Goal: Task Accomplishment & Management: Use online tool/utility

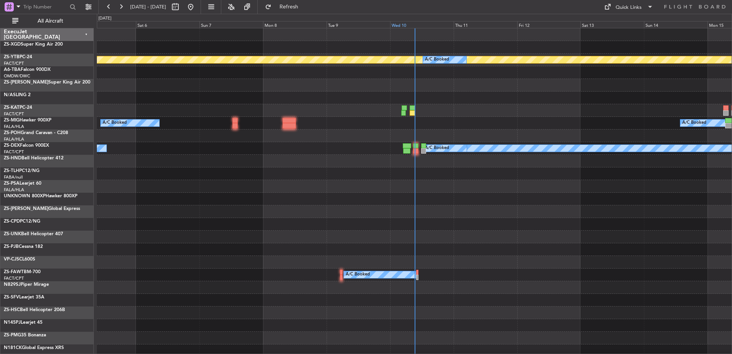
click at [399, 25] on div "Wed 10" at bounding box center [422, 24] width 64 height 7
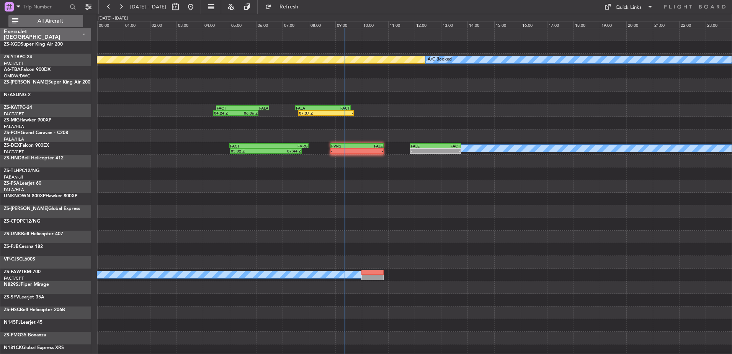
click at [52, 15] on button "All Aircraft" at bounding box center [45, 21] width 75 height 12
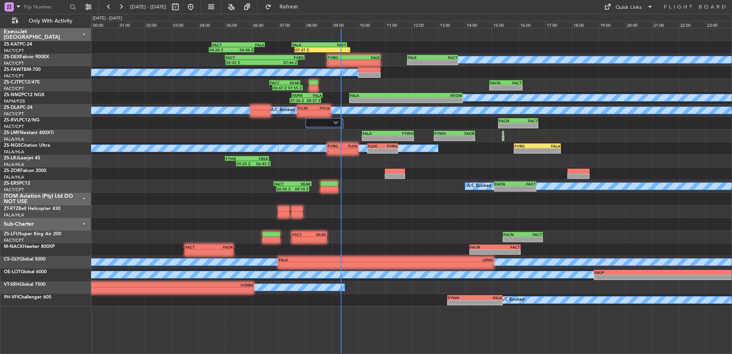
click at [84, 198] on div "ITOM Aviation (Pty) Ltd DO NOT USE" at bounding box center [45, 199] width 91 height 13
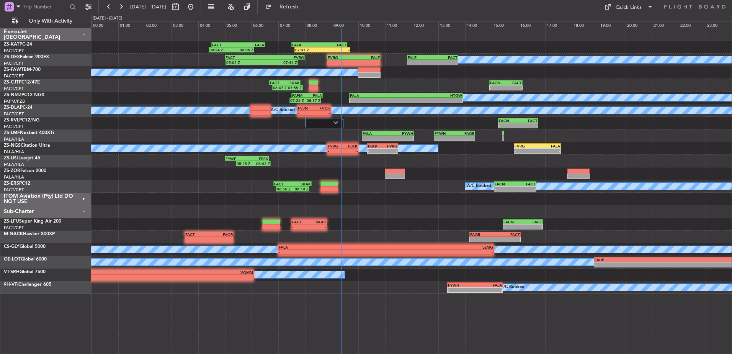
click at [86, 210] on div "Sub-Charter" at bounding box center [45, 211] width 91 height 13
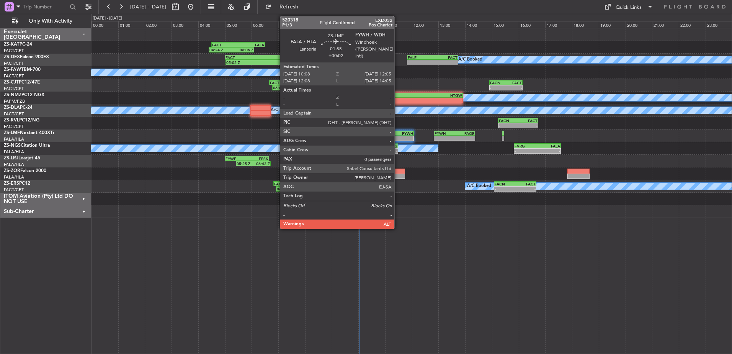
click at [398, 133] on div "FYWH" at bounding box center [400, 133] width 25 height 5
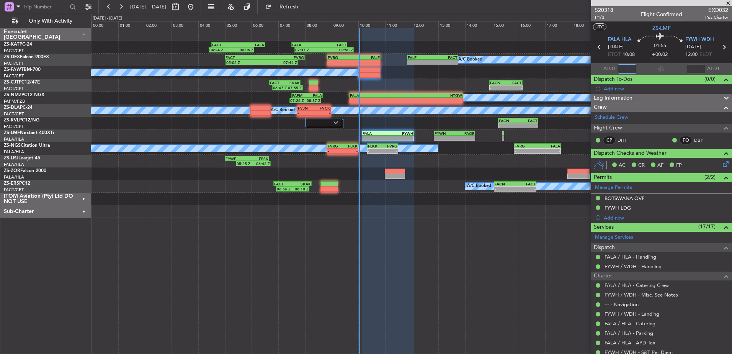
click at [630, 68] on input "text" at bounding box center [627, 68] width 18 height 9
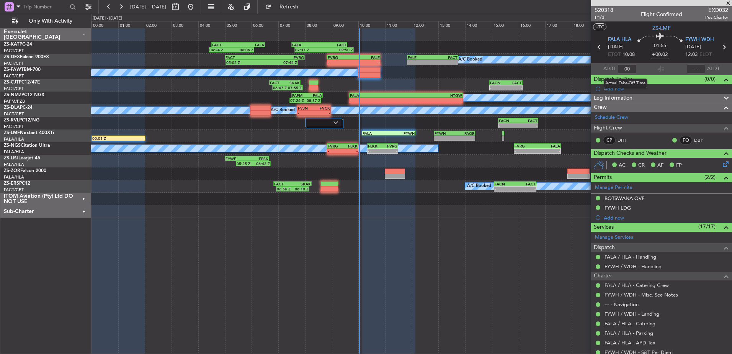
type input "0"
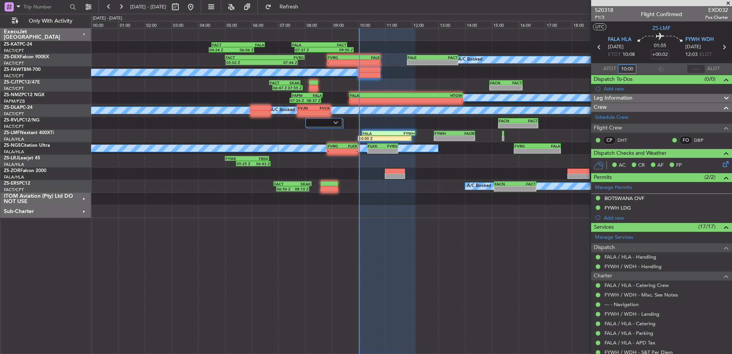
type input "10:00"
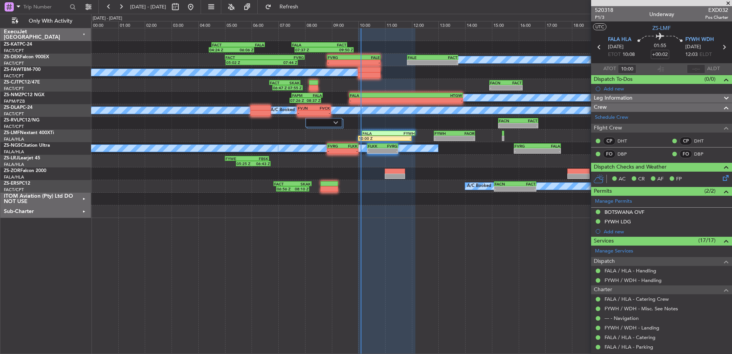
click at [729, 2] on span at bounding box center [728, 3] width 8 height 7
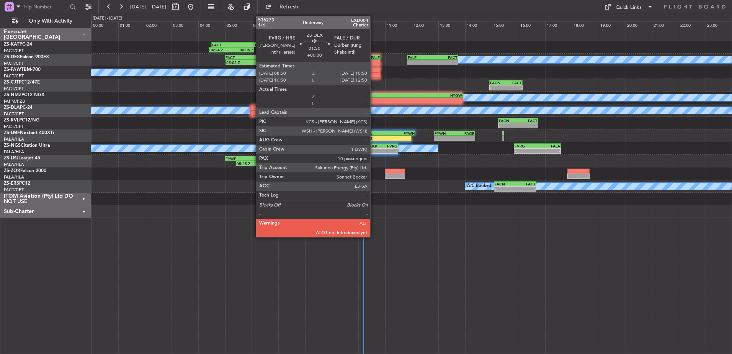
click at [374, 57] on div "FALE" at bounding box center [367, 57] width 26 height 5
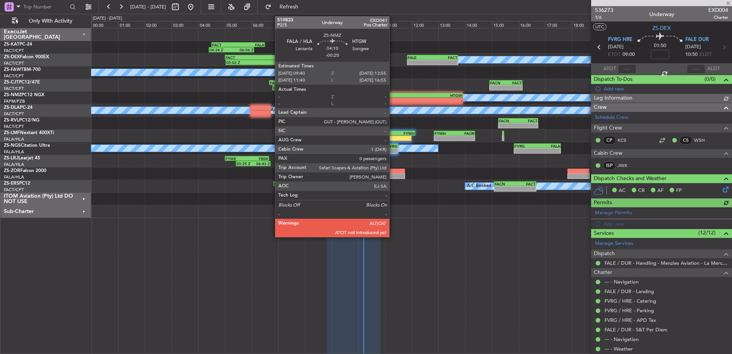
click at [393, 100] on div "-" at bounding box center [378, 100] width 56 height 5
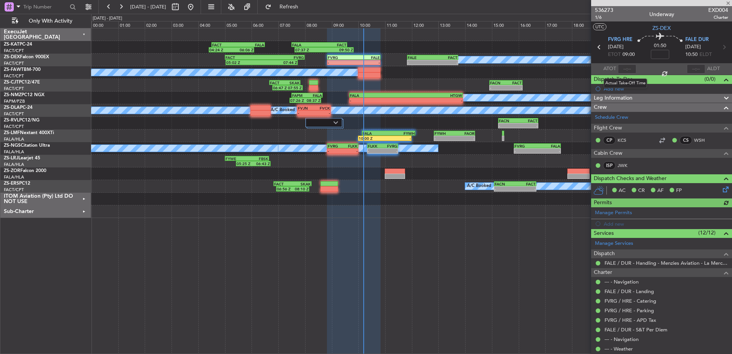
type input "-00:20"
type input "0"
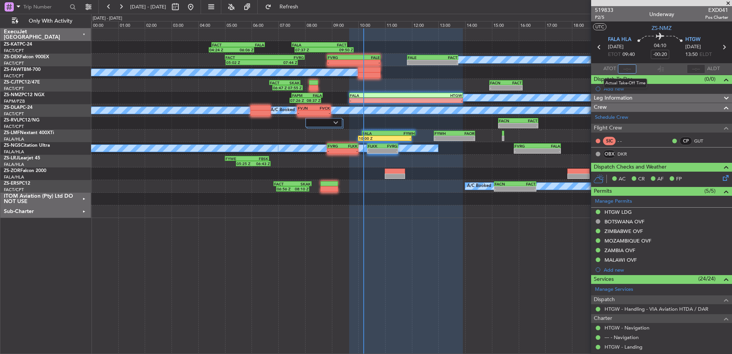
click at [631, 69] on input "text" at bounding box center [627, 68] width 18 height 9
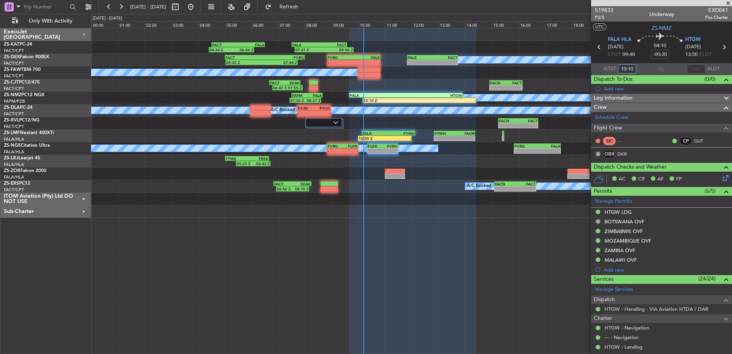
type input "10:10"
drag, startPoint x: 728, startPoint y: 2, endPoint x: 661, endPoint y: 20, distance: 69.6
click at [728, 2] on span at bounding box center [728, 3] width 8 height 7
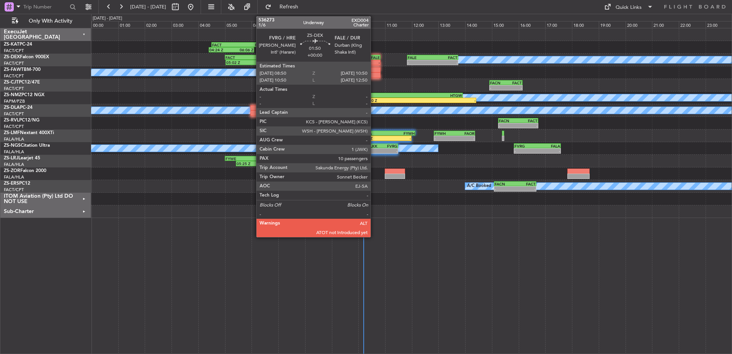
click at [374, 58] on div "FALE" at bounding box center [367, 57] width 26 height 5
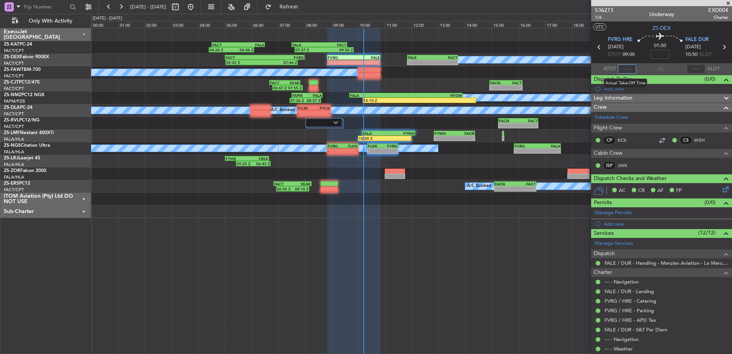
click at [629, 69] on input "text" at bounding box center [627, 68] width 18 height 9
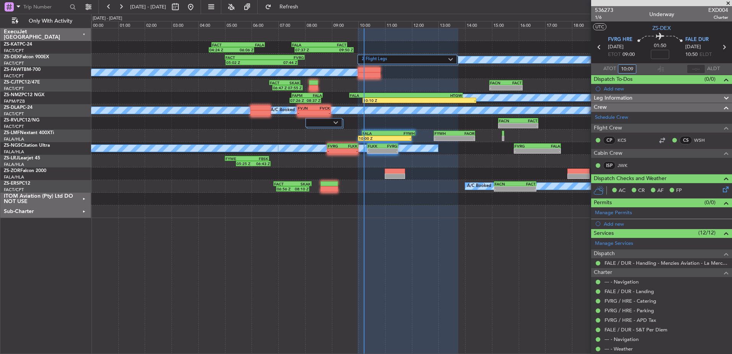
type input "10:09"
click at [729, 2] on span at bounding box center [728, 3] width 8 height 7
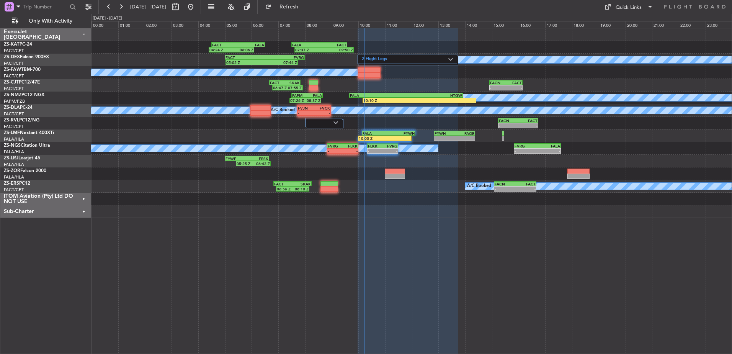
type input "0"
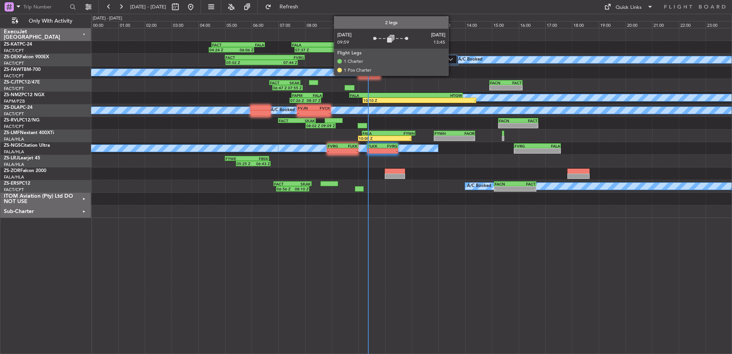
click at [452, 60] on img at bounding box center [450, 59] width 5 height 3
